Goal: Book appointment/travel/reservation

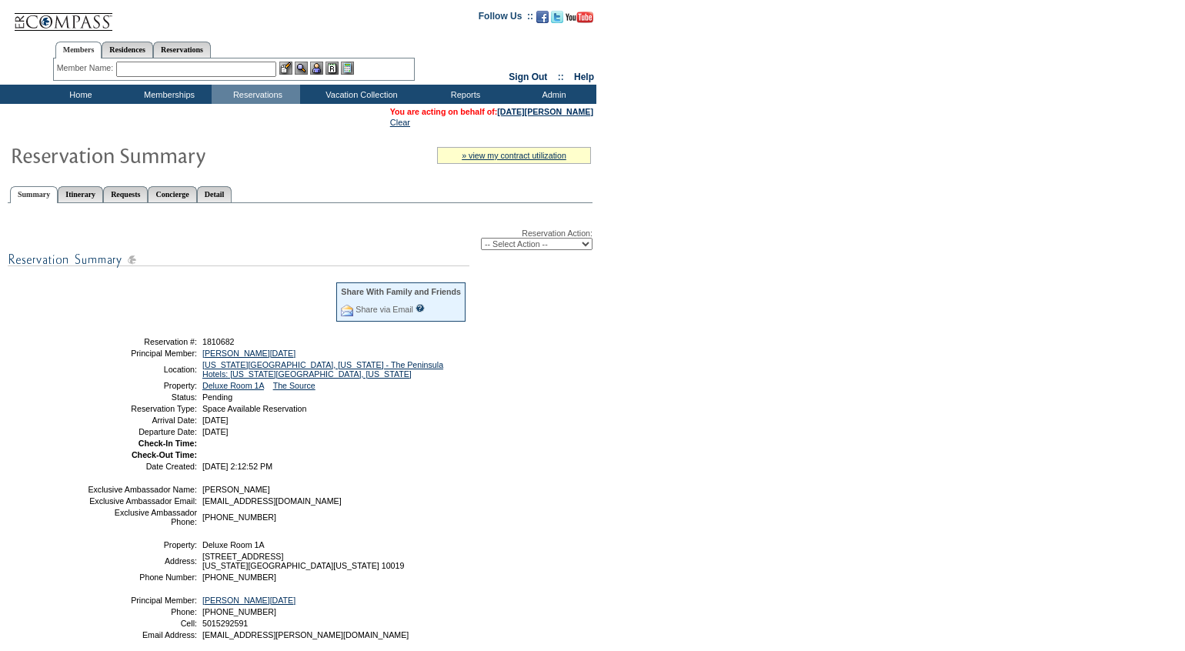
click at [529, 249] on select "-- Select Action -- Modify Reservation Dates Modify Reservation Cost Modify Occ…" at bounding box center [537, 244] width 112 height 12
select select "ConfirmRes"
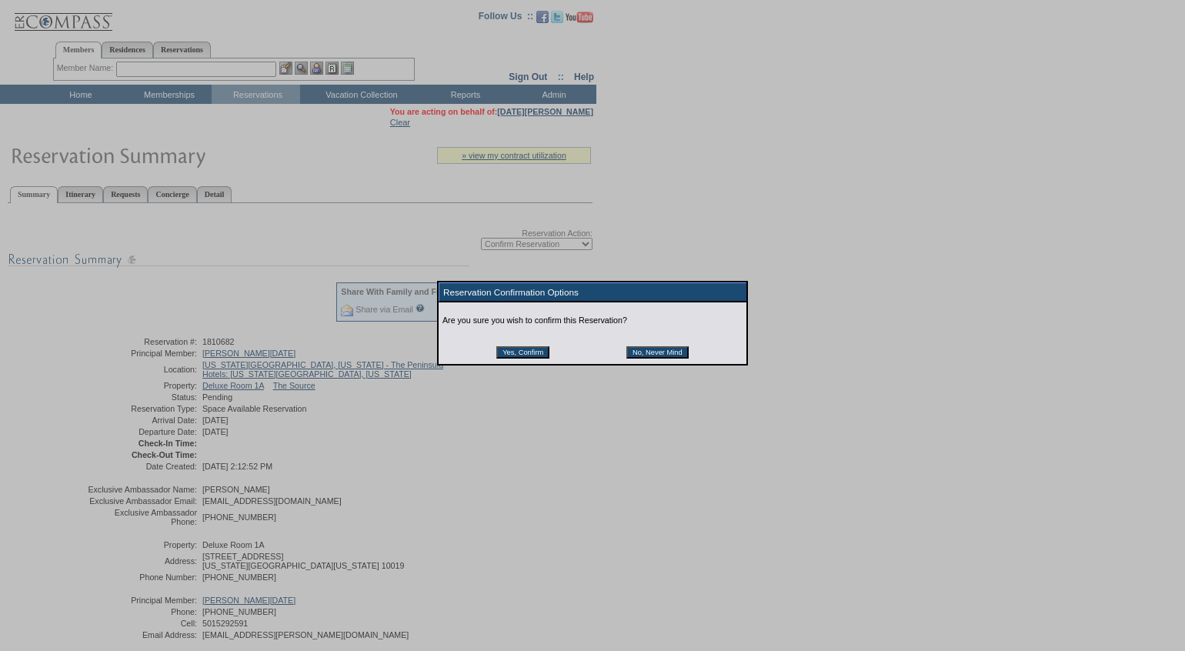
click at [526, 357] on input "Yes, Confirm" at bounding box center [522, 352] width 53 height 12
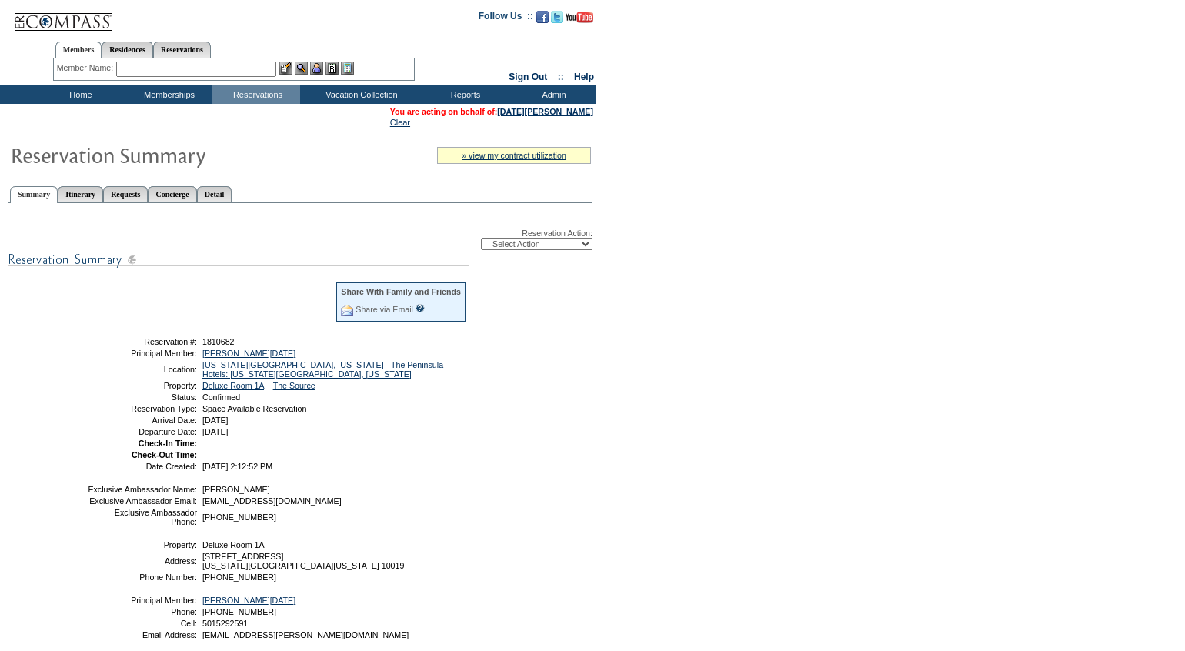
drag, startPoint x: 345, startPoint y: 444, endPoint x: 125, endPoint y: 346, distance: 241.1
click at [125, 346] on tbody "Share With Family and Friends Share via Email Share Reservation Information Ple…" at bounding box center [277, 375] width 380 height 189
copy tbody "Reservation #: 1810682 Principal Member: Strauss, Noel Location: New York City,…"
click at [551, 114] on link "[DATE][PERSON_NAME]" at bounding box center [545, 111] width 96 height 9
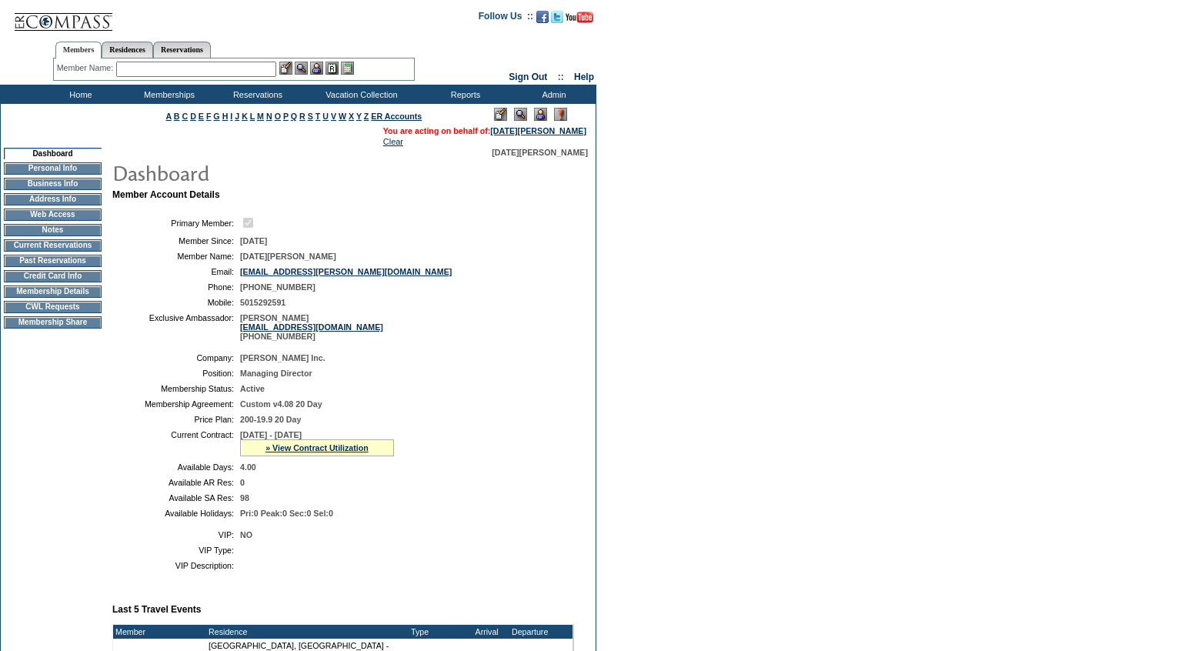
click at [45, 281] on td "Credit Card Info" at bounding box center [53, 276] width 98 height 12
